Goal: Find specific page/section: Find specific page/section

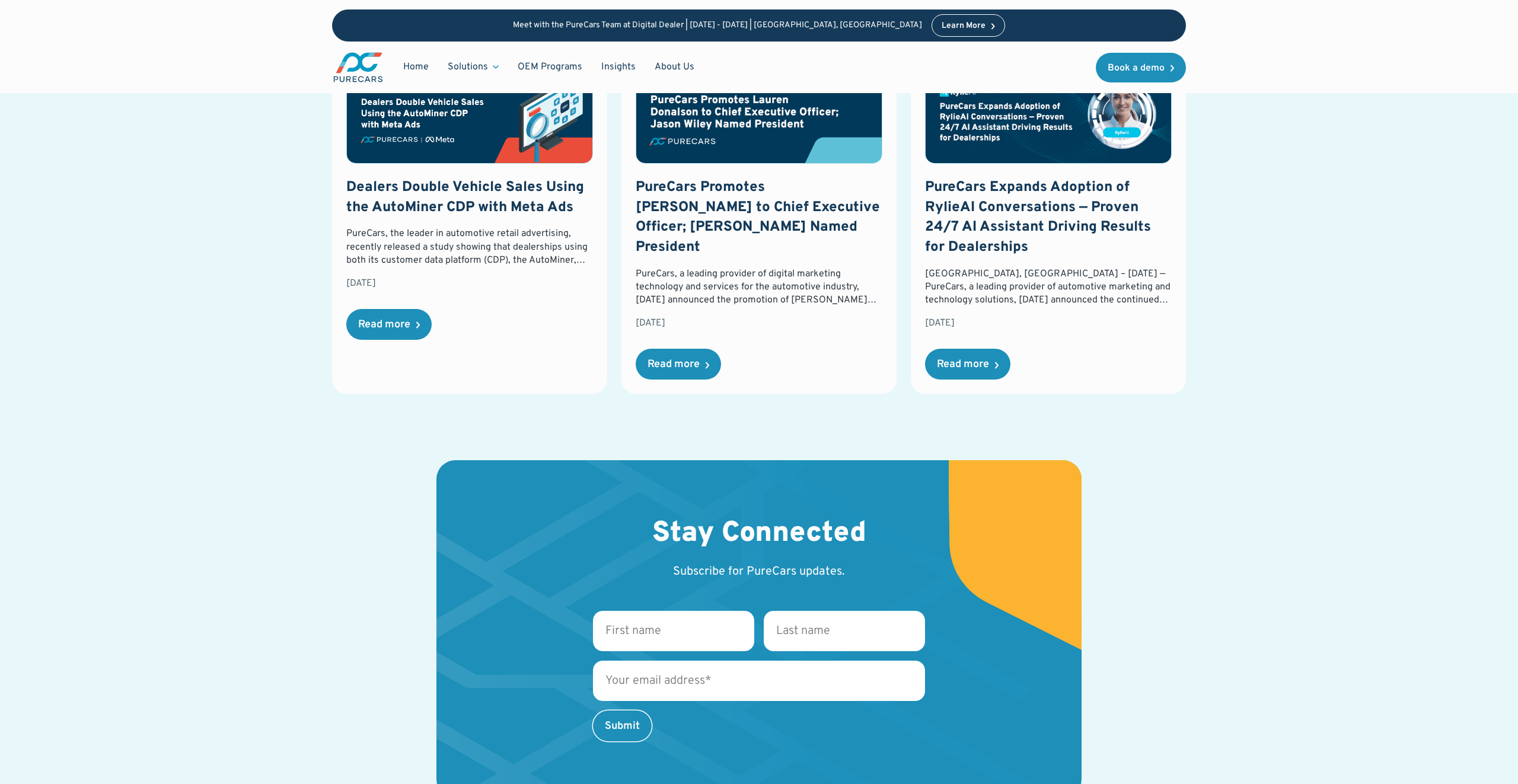
scroll to position [1843, 0]
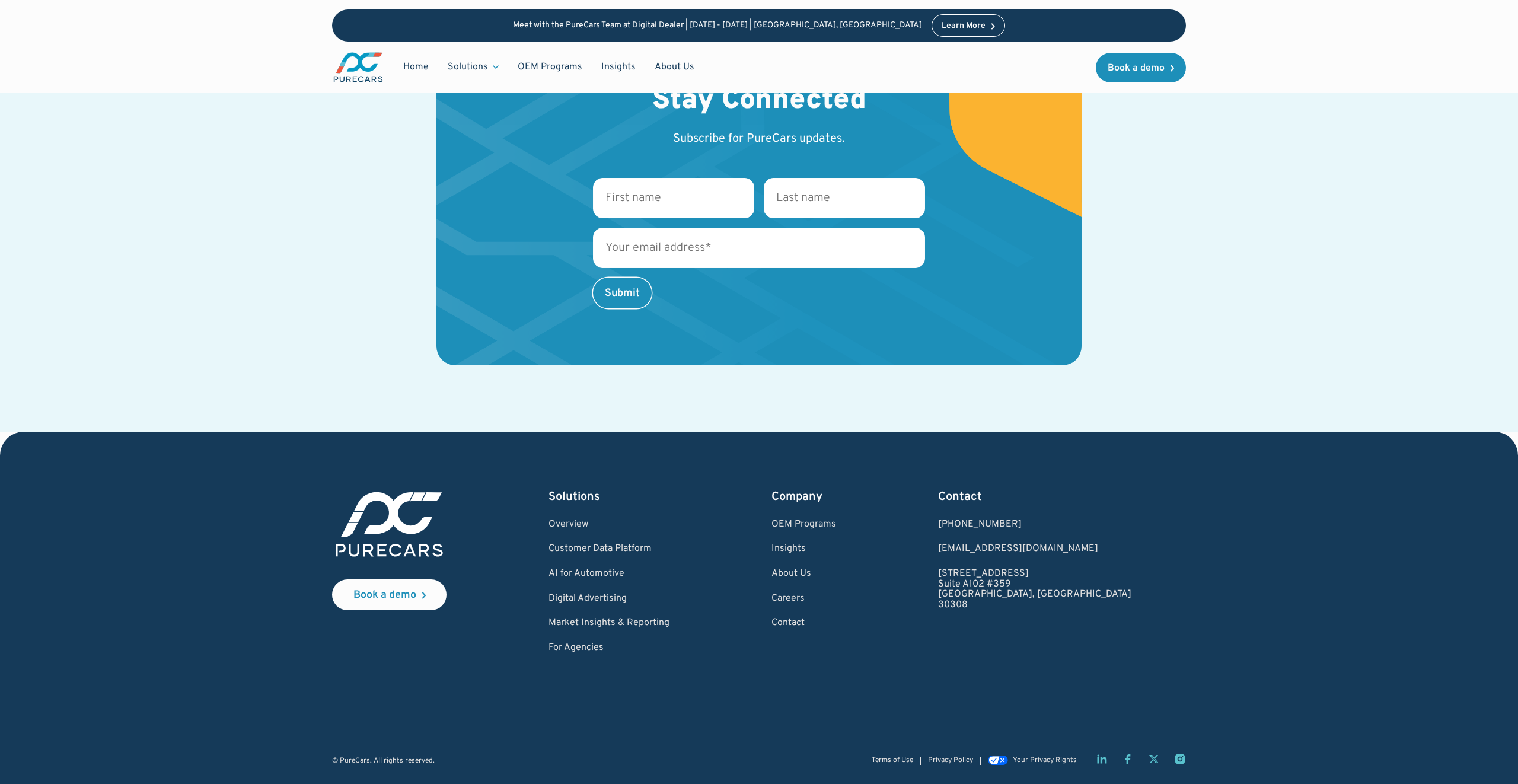
click at [278, 179] on div "Stay Connected Subscribe for PureCars updates. First name * Last name * Email *…" at bounding box center [759, 229] width 1366 height 404
click at [368, 53] on img "main" at bounding box center [358, 67] width 52 height 32
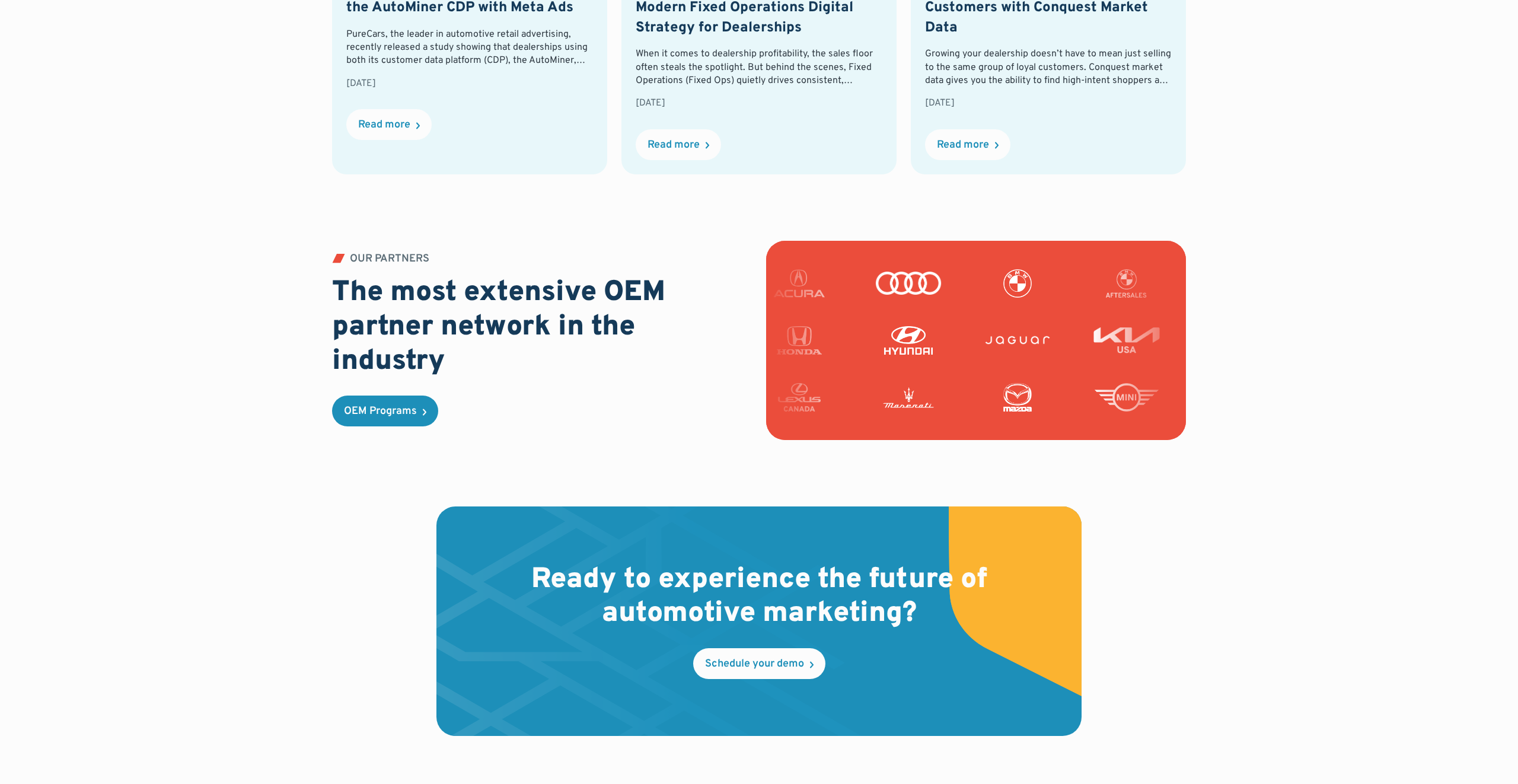
scroll to position [3341, 0]
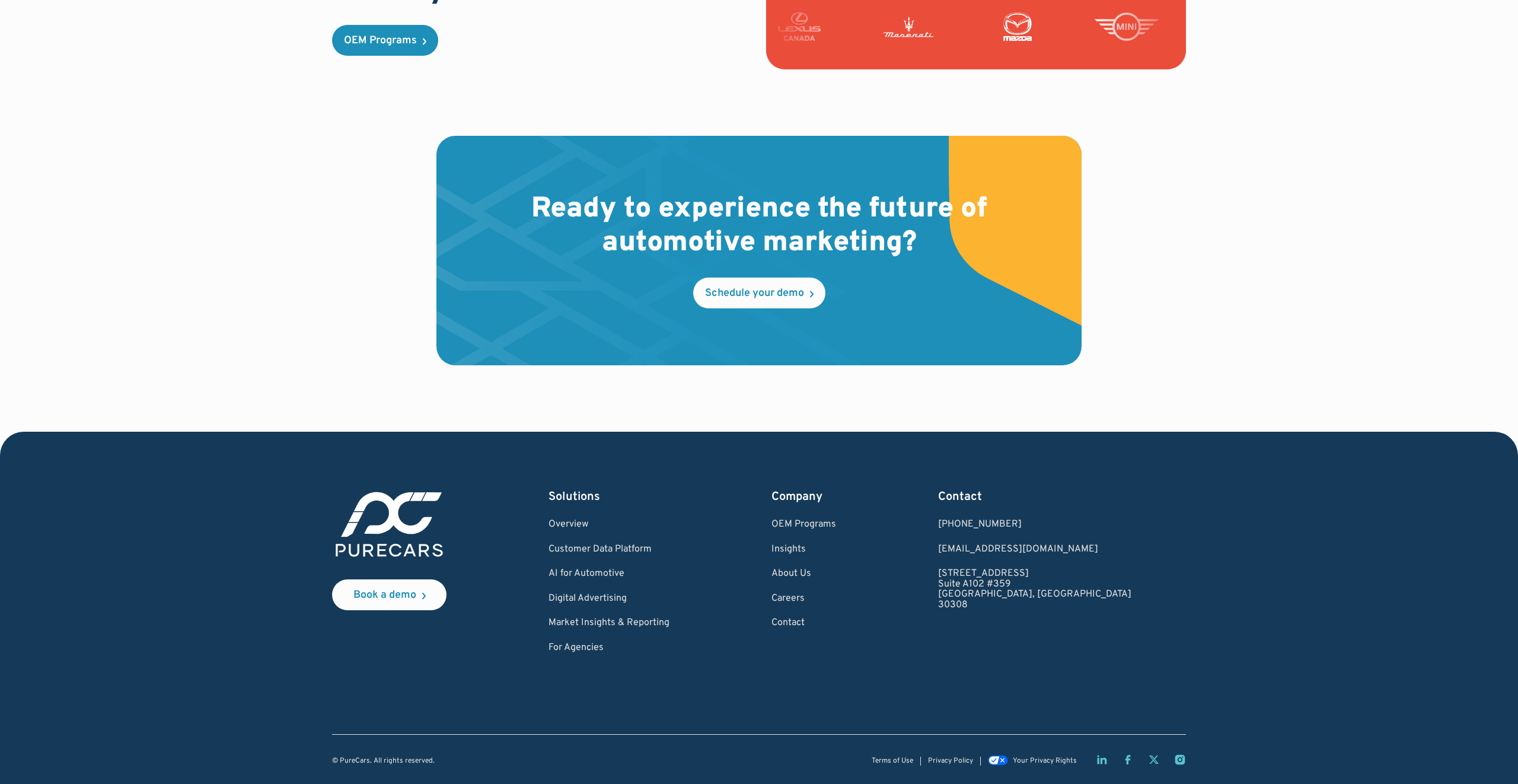
click at [923, 489] on div "Book a demo Solutions Overview Customer Data Platform AI for Automotive Digital…" at bounding box center [759, 571] width 854 height 165
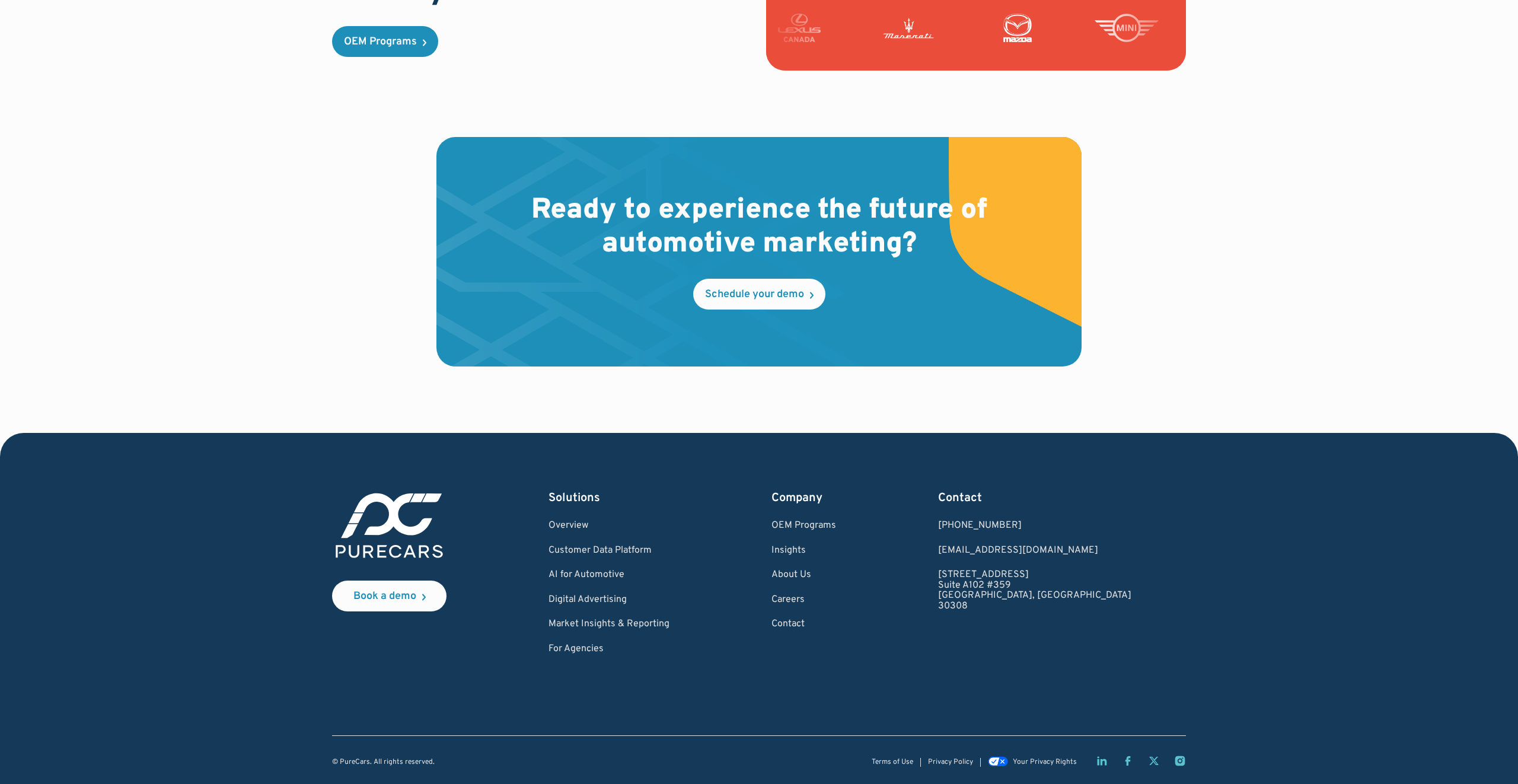
click at [1108, 766] on div at bounding box center [1141, 760] width 90 height 12
click at [1101, 766] on div "LinkedIn page" at bounding box center [1101, 760] width 12 height 12
